Goal: Information Seeking & Learning: Learn about a topic

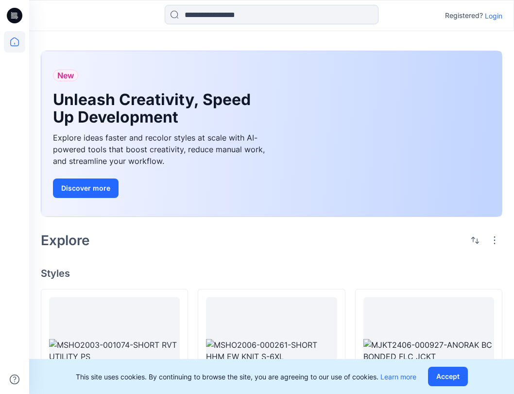
click at [490, 17] on p "Login" at bounding box center [494, 16] width 18 height 10
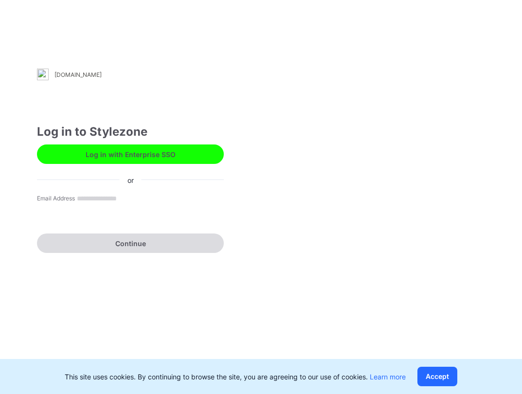
click at [75, 206] on input "Email Address" at bounding box center [111, 199] width 72 height 14
type input "**********"
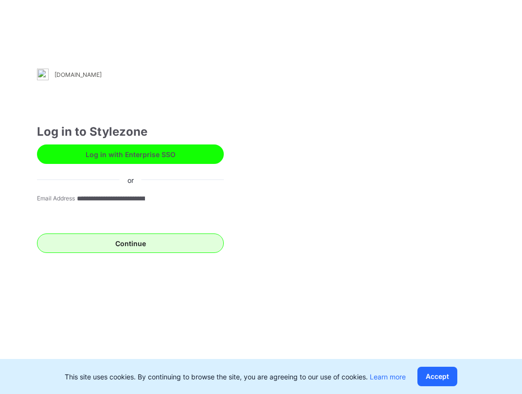
click at [134, 246] on button "Continue" at bounding box center [130, 242] width 187 height 19
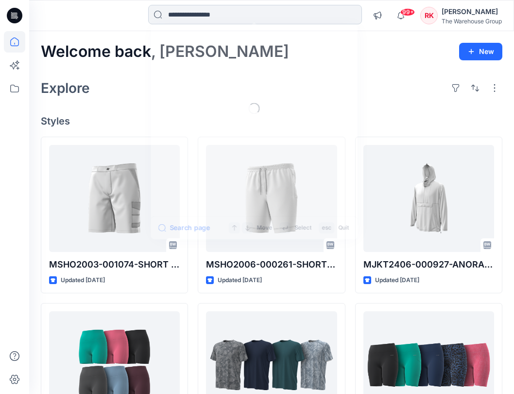
click at [224, 15] on input at bounding box center [255, 14] width 214 height 19
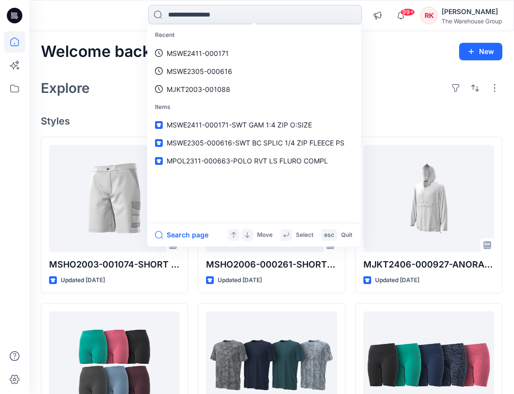
paste input "**********"
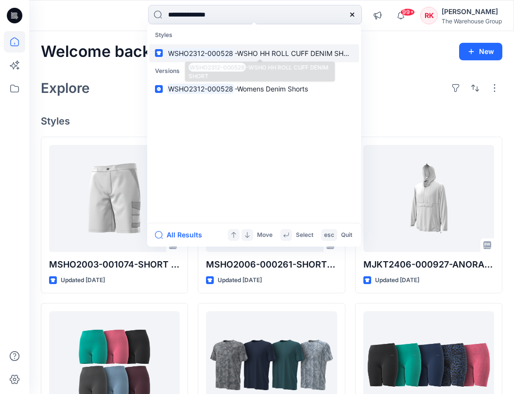
type input "**********"
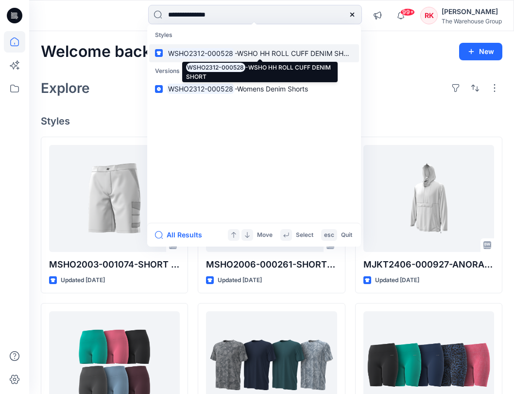
click at [216, 51] on mark "WSHO2312-000528" at bounding box center [201, 53] width 68 height 11
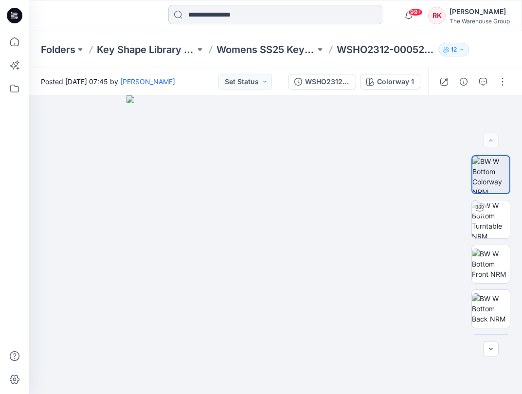
click at [261, 17] on input at bounding box center [275, 14] width 214 height 19
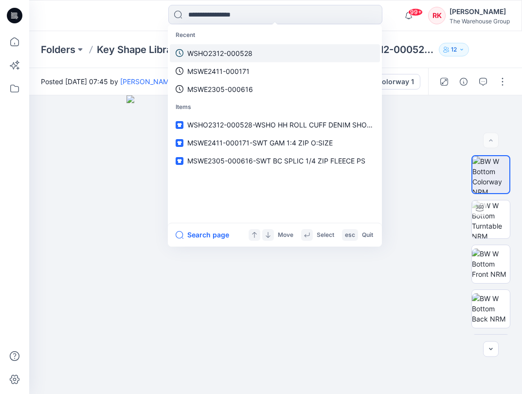
click at [235, 54] on p "WSHO2312-000528" at bounding box center [219, 53] width 65 height 10
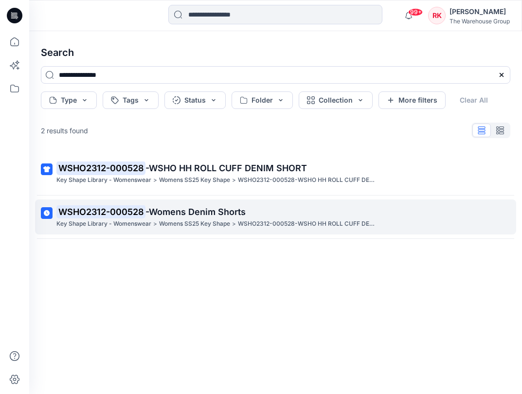
click at [161, 210] on span "-Womens Denim Shorts" at bounding box center [195, 212] width 100 height 10
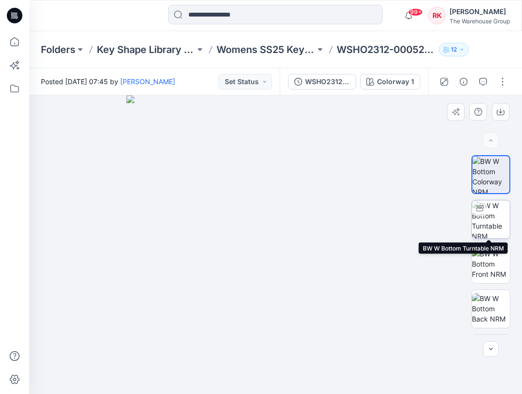
click at [490, 214] on img at bounding box center [491, 219] width 38 height 38
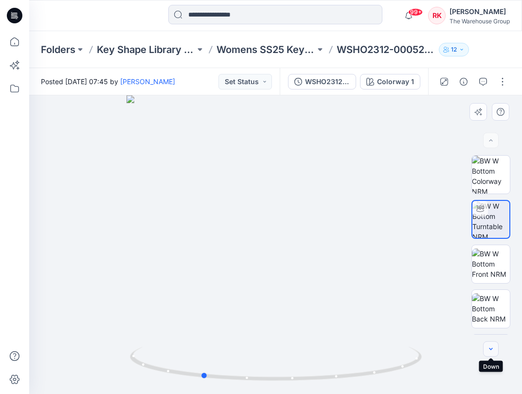
drag, startPoint x: 276, startPoint y: 380, endPoint x: 494, endPoint y: 344, distance: 220.8
click at [494, 344] on div "Colorway 1 Loading... Material Properties Loading..." at bounding box center [275, 244] width 493 height 299
click at [280, 9] on input at bounding box center [275, 14] width 214 height 19
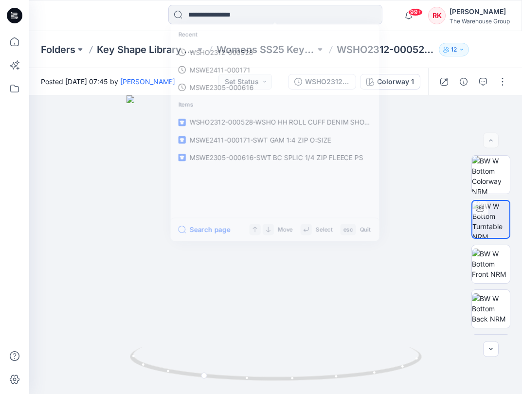
click at [387, 23] on div "Recent WSHO2312-000528 MSWE2411-000171 MSWE2305-000616 Items WSHO2312-000528-WS…" at bounding box center [275, 15] width 246 height 21
